Goal: Transaction & Acquisition: Book appointment/travel/reservation

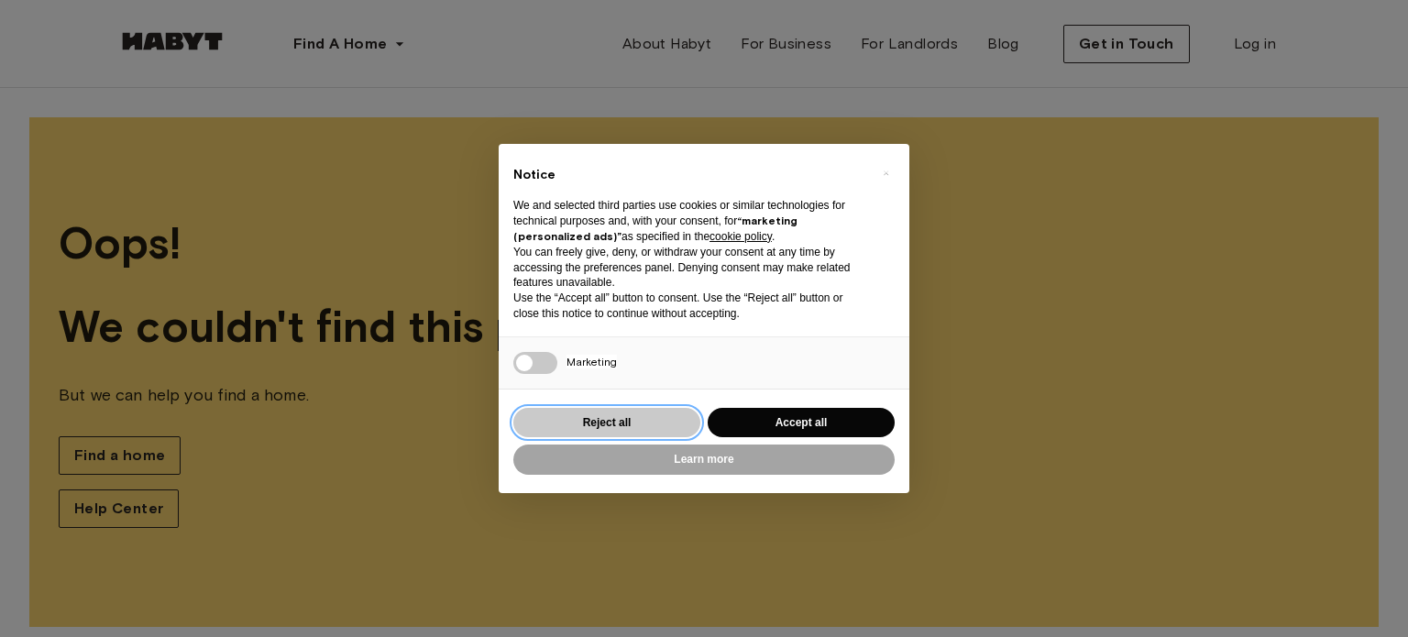
click at [619, 428] on button "Reject all" at bounding box center [606, 423] width 187 height 30
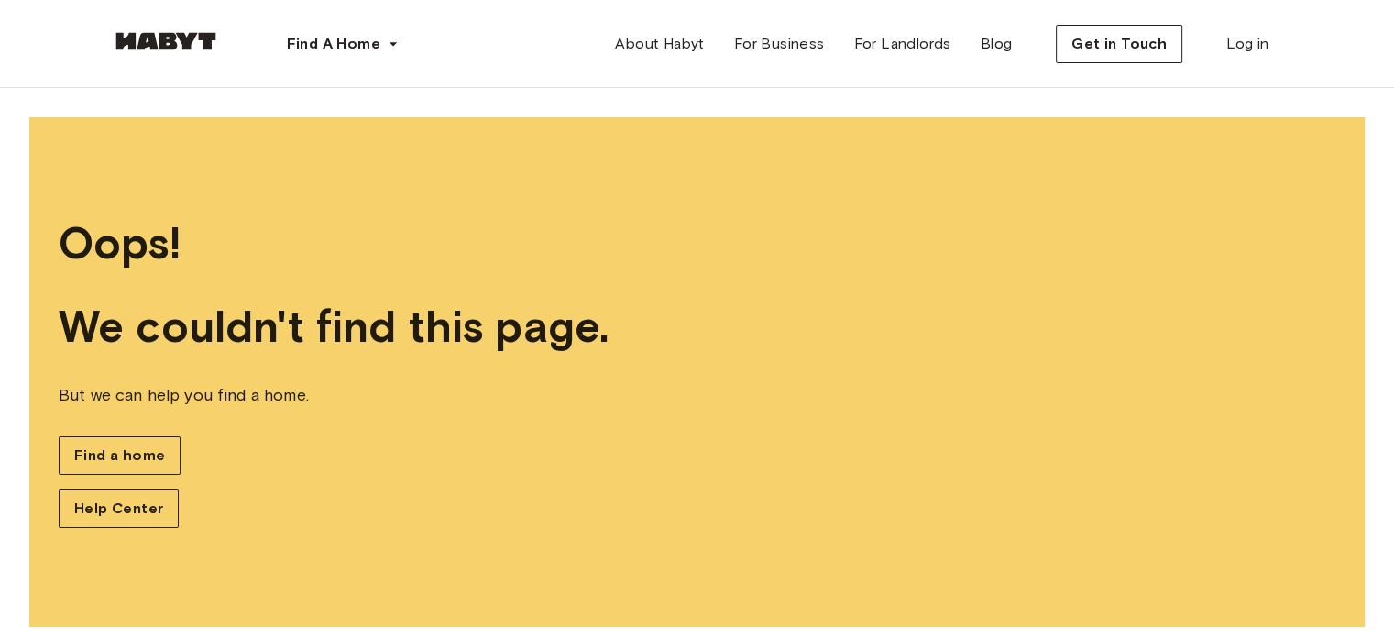
drag, startPoint x: 222, startPoint y: 38, endPoint x: 169, endPoint y: 36, distance: 53.2
click at [169, 36] on div "Find A Home Europe Amsterdam Berlin Frankfurt Hamburg Lisbon Madrid Milan Moden…" at bounding box center [269, 44] width 317 height 88
click at [169, 36] on img at bounding box center [166, 41] width 110 height 18
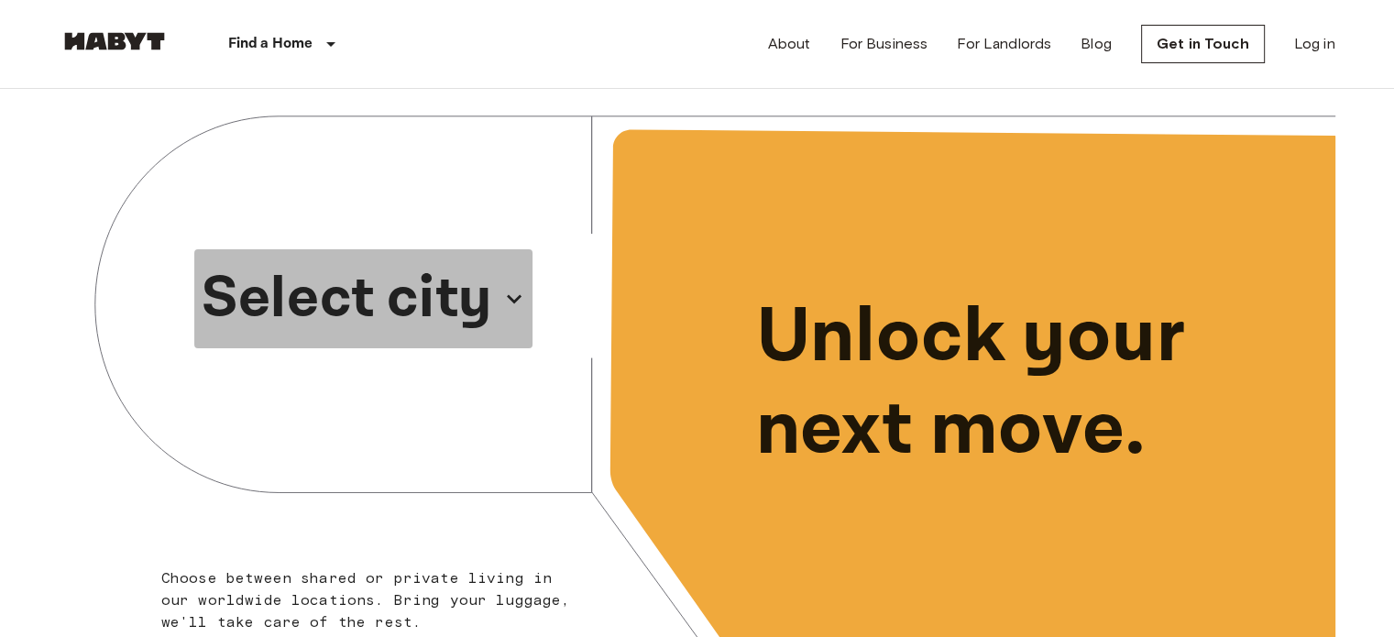
click at [456, 286] on p "Select city" at bounding box center [347, 299] width 291 height 88
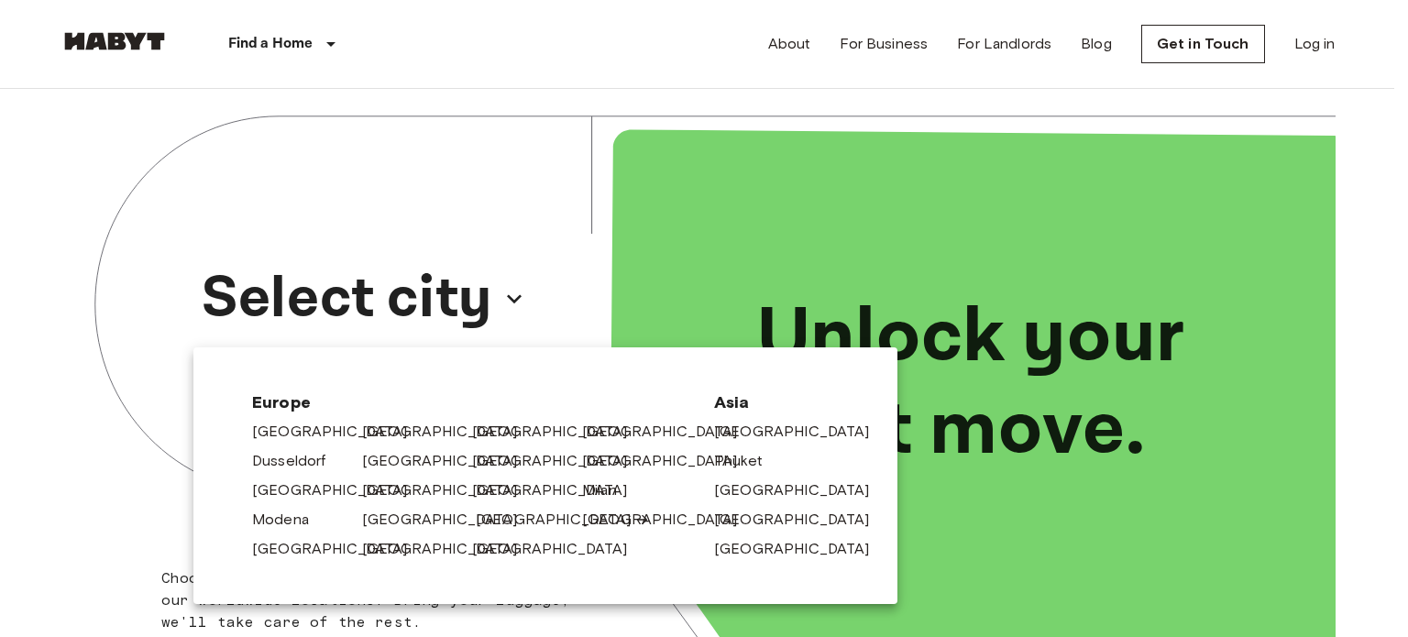
click at [489, 522] on link "[GEOGRAPHIC_DATA]" at bounding box center [563, 520] width 174 height 22
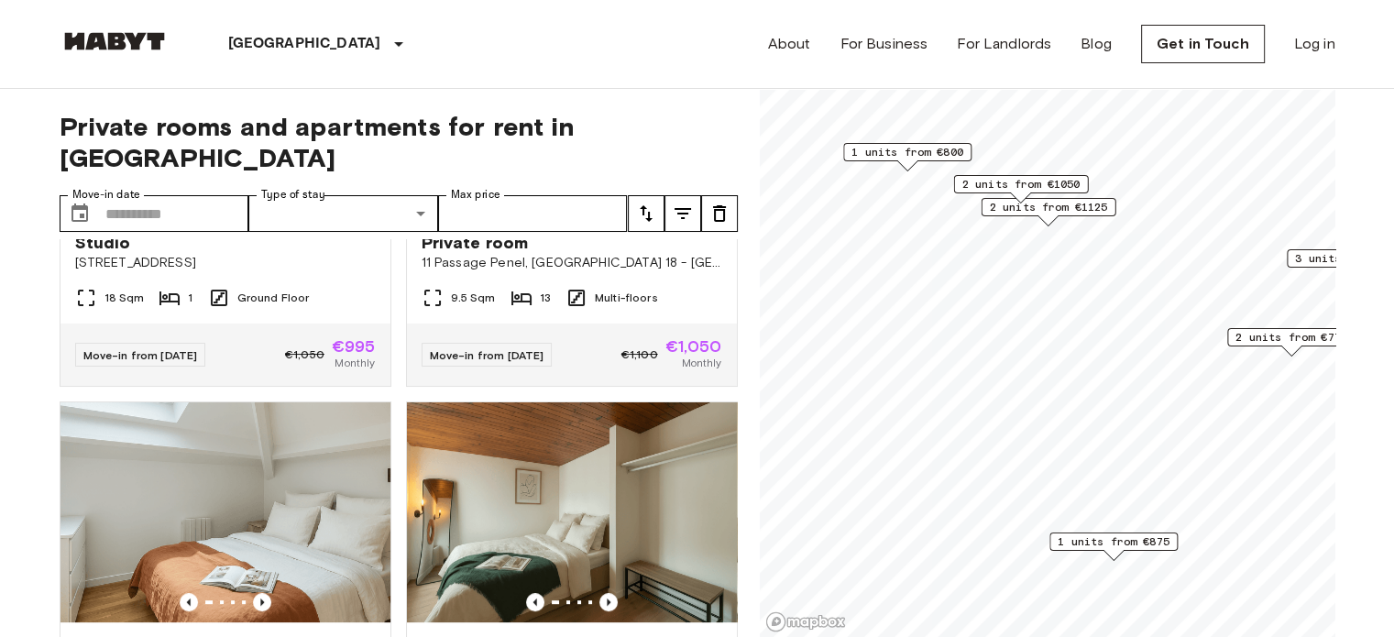
scroll to position [664, 0]
click at [519, 195] on input "Max price" at bounding box center [533, 213] width 190 height 37
type input "***"
